Goal: Check status: Check status

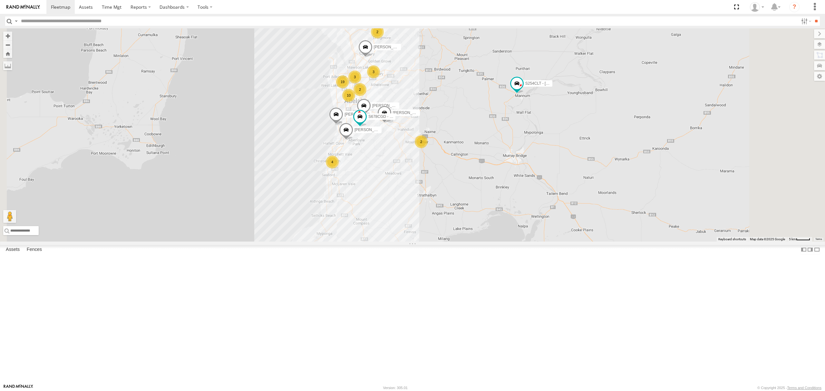
click at [0, 0] on div "S254CLT - [PERSON_NAME]" at bounding box center [0, 0] width 0 height 0
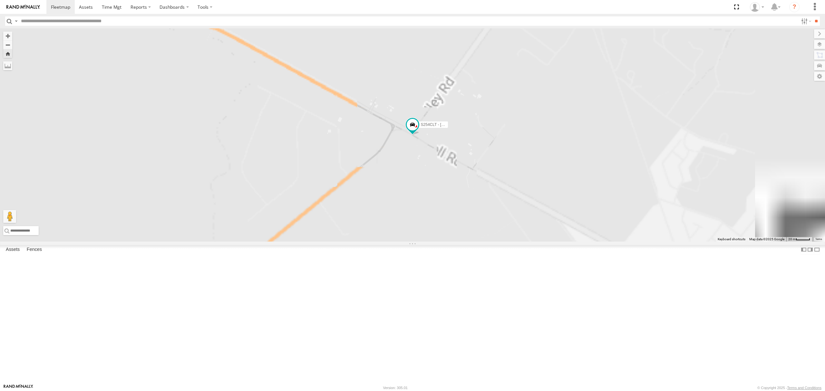
click at [0, 0] on div "SB25LM - (6P HINO) R6 All Assets" at bounding box center [0, 0] width 0 height 0
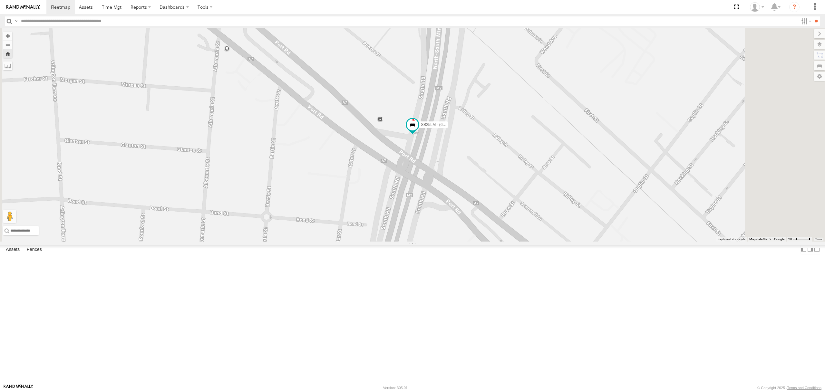
click at [0, 0] on div "S678CGD - Fridge It Sprinter" at bounding box center [0, 0] width 0 height 0
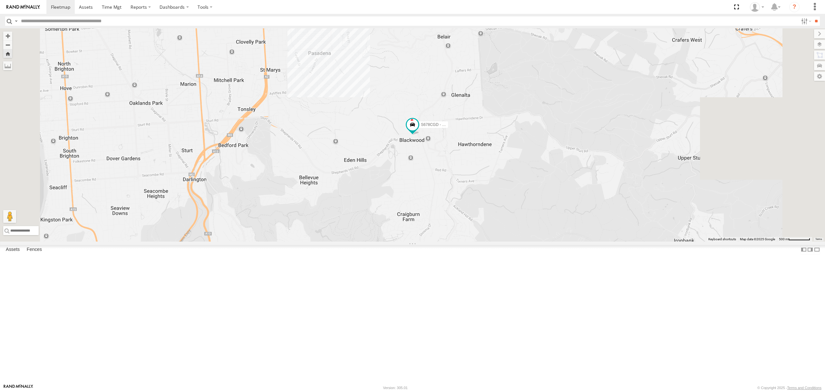
click at [0, 0] on div "SY71FR - (16P TRAILER) PM1" at bounding box center [0, 0] width 0 height 0
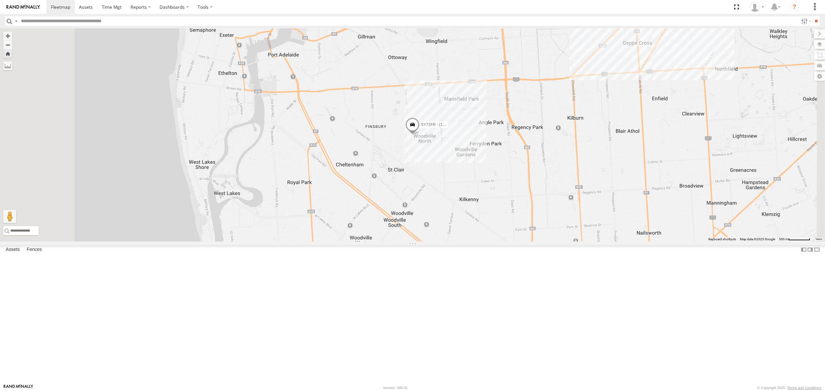
click at [0, 0] on div "All Assets" at bounding box center [0, 0] width 0 height 0
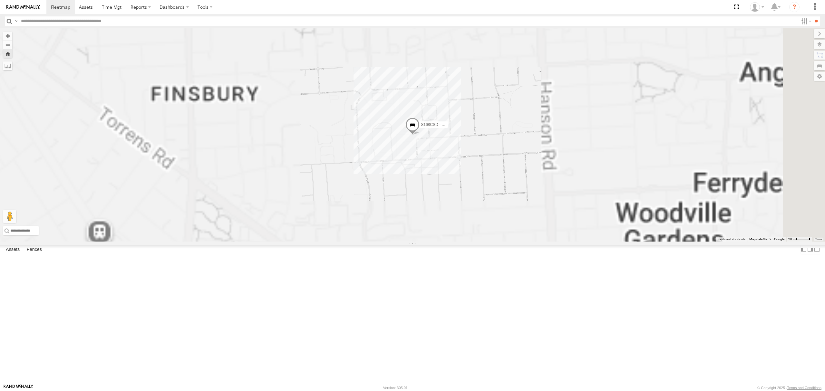
click at [0, 0] on div "S264CKI - Fridge It Crafter All Assets" at bounding box center [0, 0] width 0 height 0
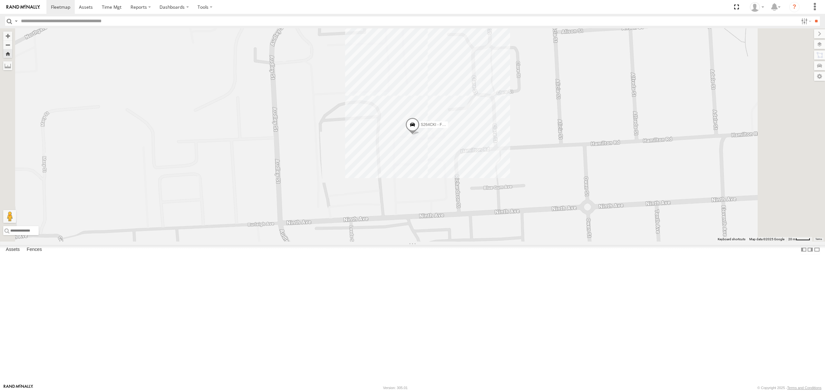
click at [0, 0] on div "All Assets" at bounding box center [0, 0] width 0 height 0
